Goal: Task Accomplishment & Management: Complete application form

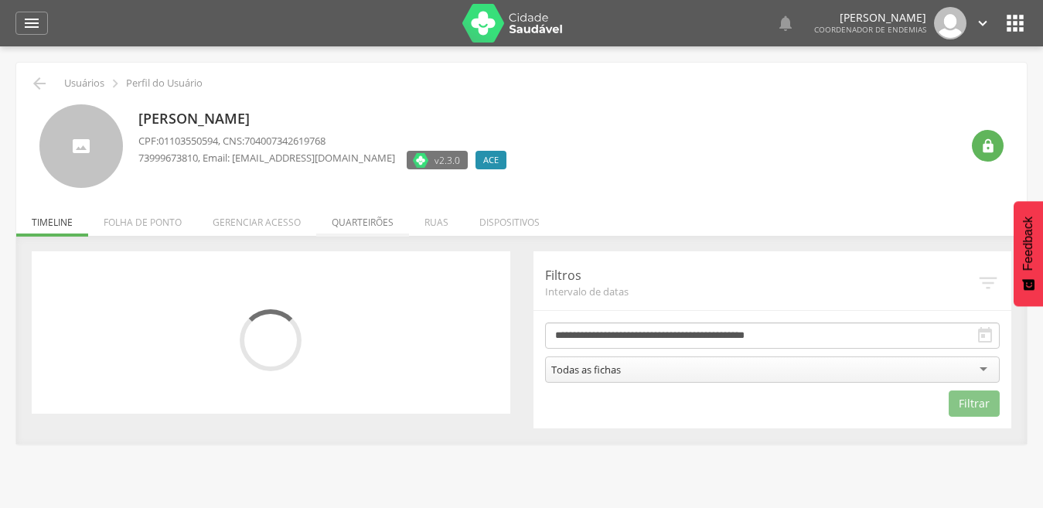
click at [353, 223] on li "Quarteirões" at bounding box center [362, 218] width 93 height 36
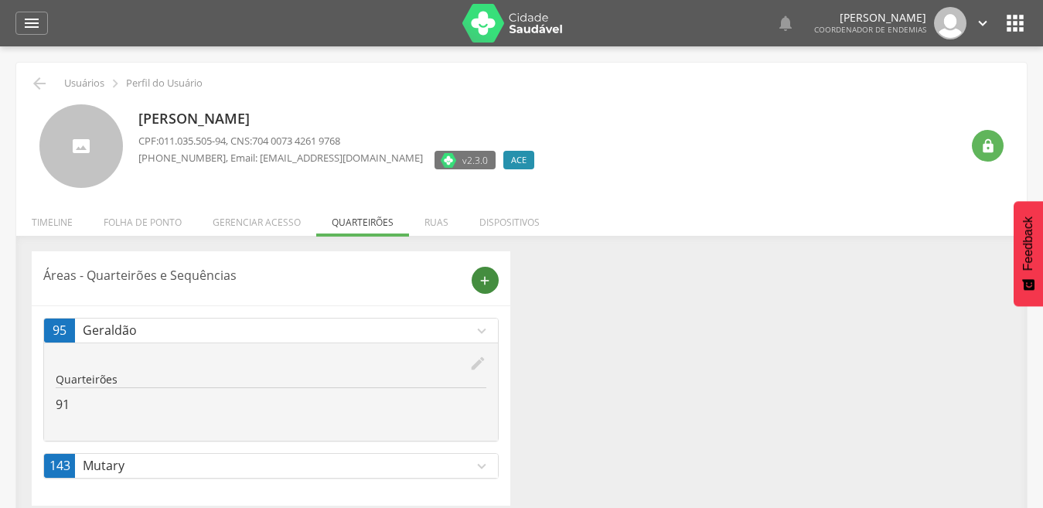
click at [495, 272] on div "add" at bounding box center [484, 280] width 27 height 27
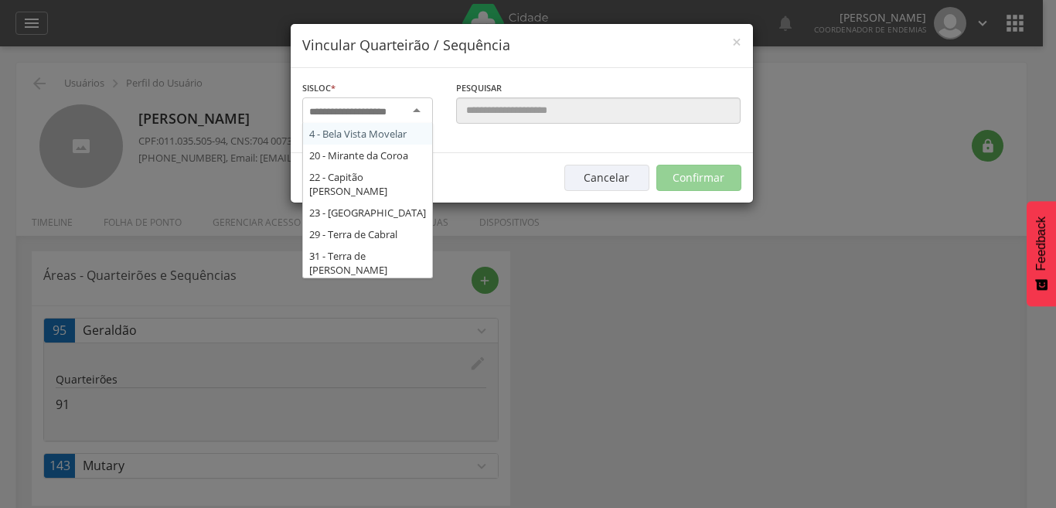
click at [403, 114] on input "select-one" at bounding box center [357, 112] width 97 height 14
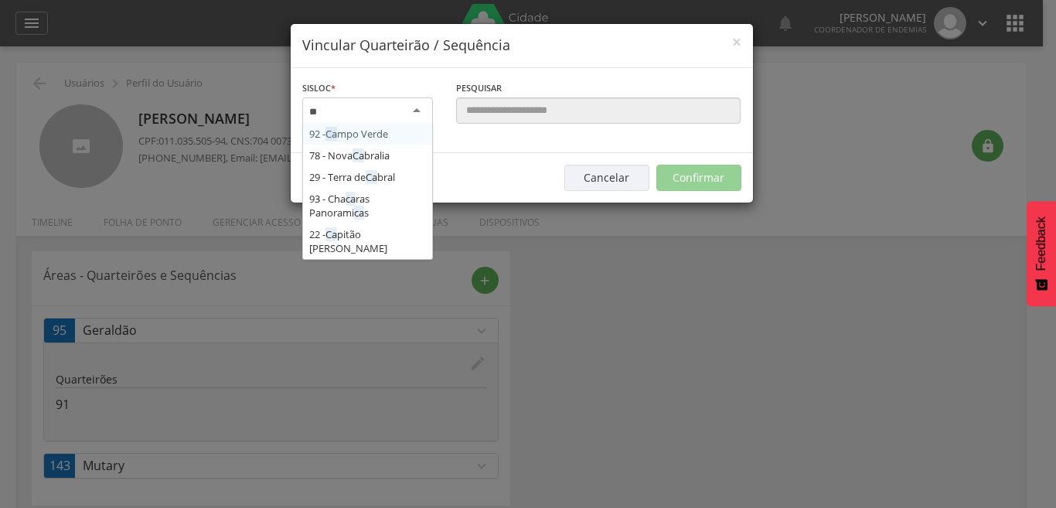
type input "*"
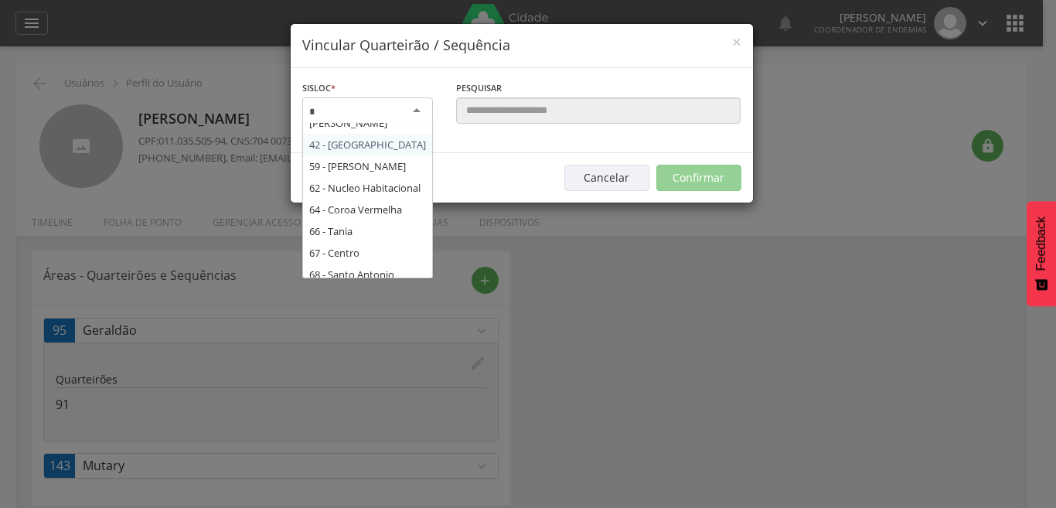
scroll to position [65, 0]
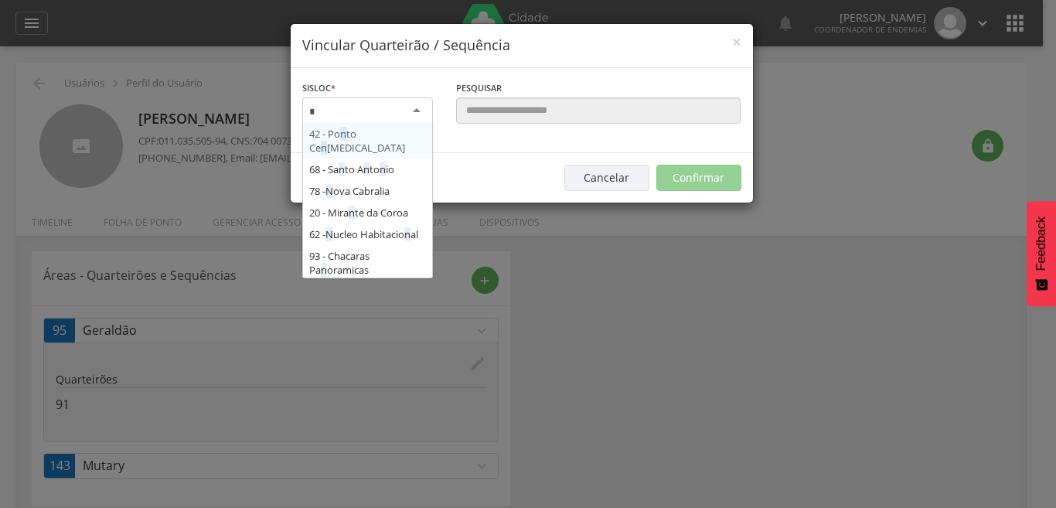
type input "**"
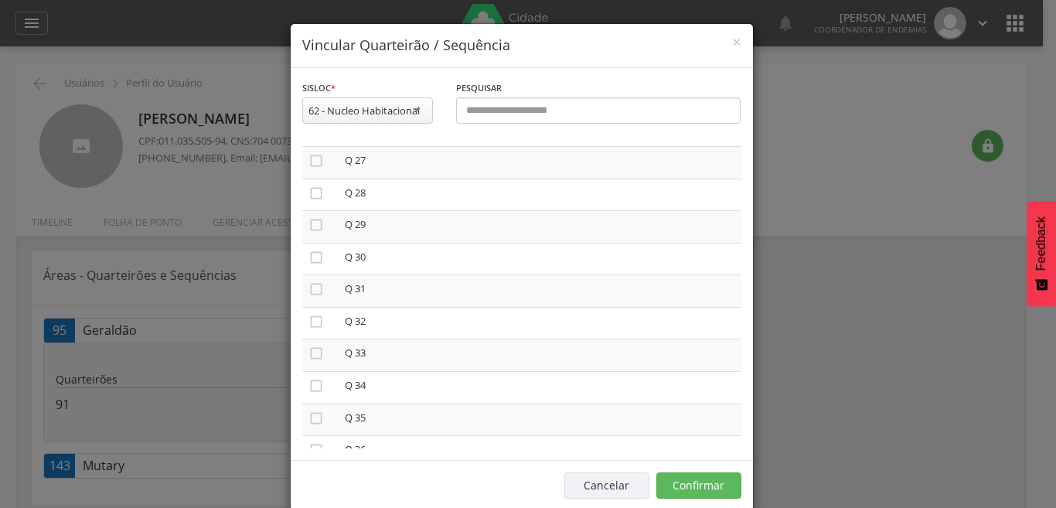
scroll to position [866, 0]
click at [309, 439] on icon "" at bounding box center [315, 441] width 15 height 15
click at [696, 477] on button "Confirmar" at bounding box center [698, 485] width 85 height 26
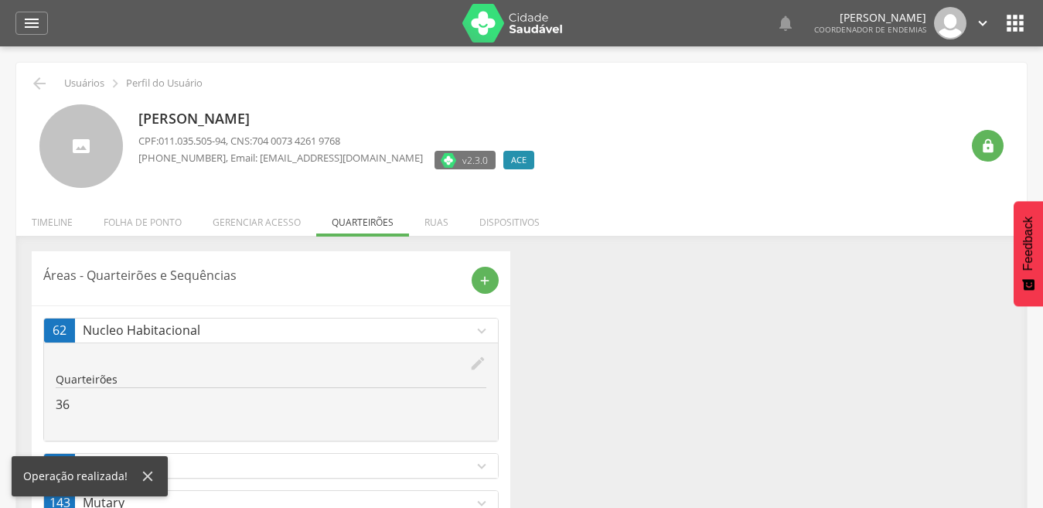
click at [483, 465] on icon "expand_more" at bounding box center [481, 466] width 17 height 17
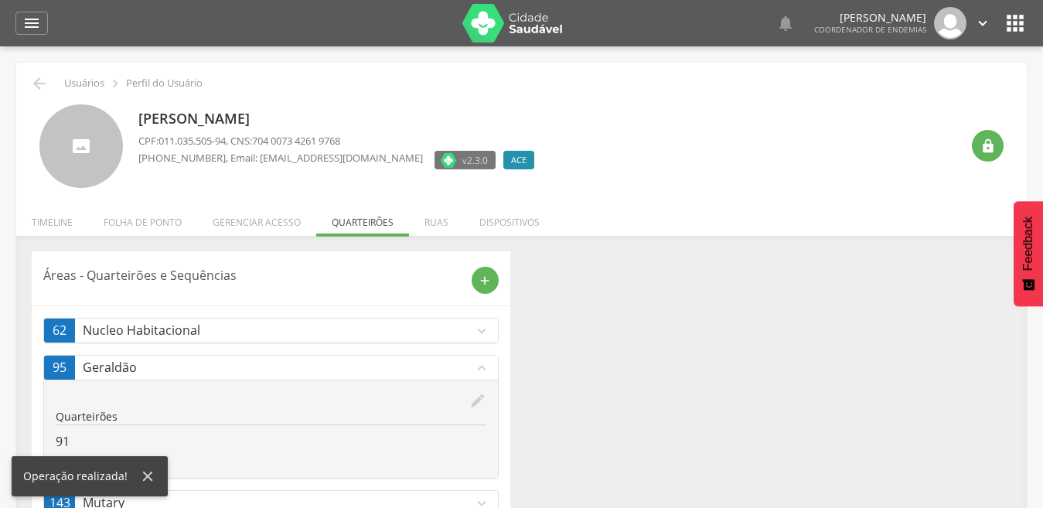
click at [471, 397] on icon "edit" at bounding box center [477, 400] width 17 height 17
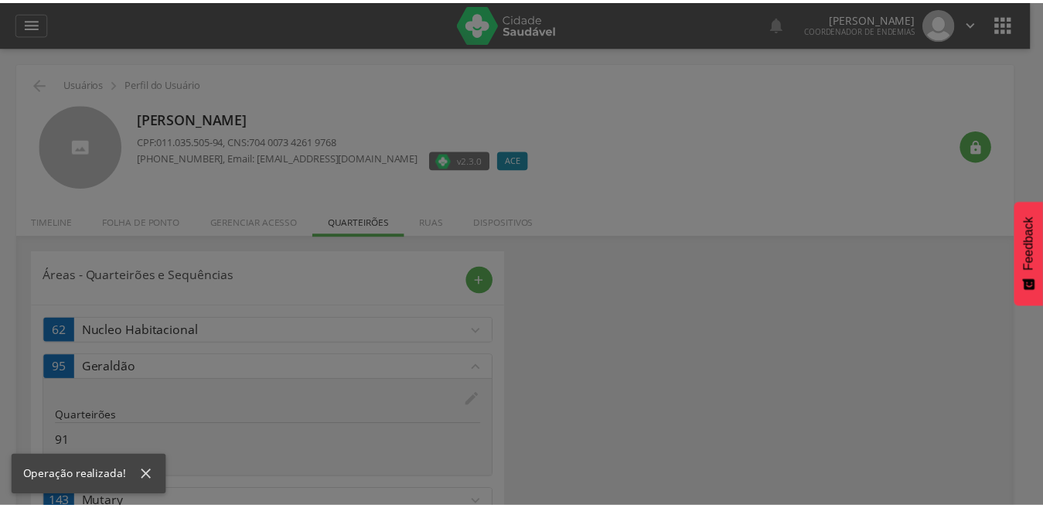
scroll to position [0, 0]
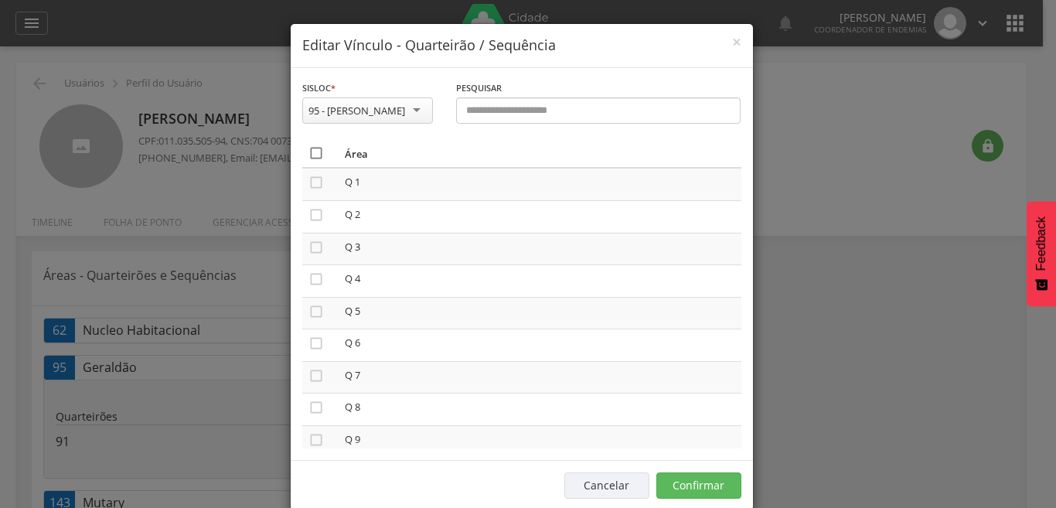
click at [311, 154] on icon "" at bounding box center [315, 152] width 15 height 15
click at [311, 154] on icon "" at bounding box center [315, 152] width 15 height 15
click at [696, 490] on button "Confirmar" at bounding box center [698, 485] width 85 height 26
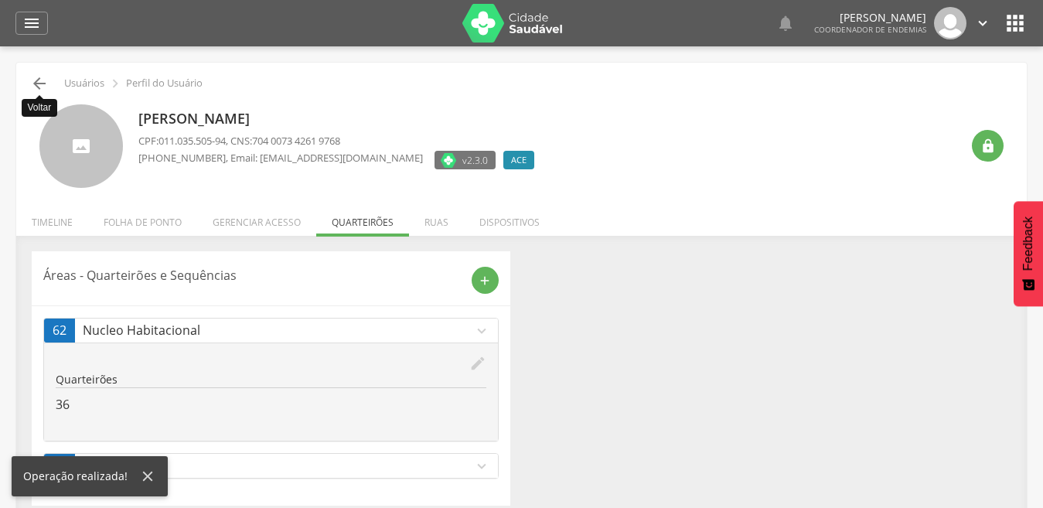
click at [43, 74] on icon "" at bounding box center [39, 83] width 19 height 19
